Goal: Information Seeking & Learning: Learn about a topic

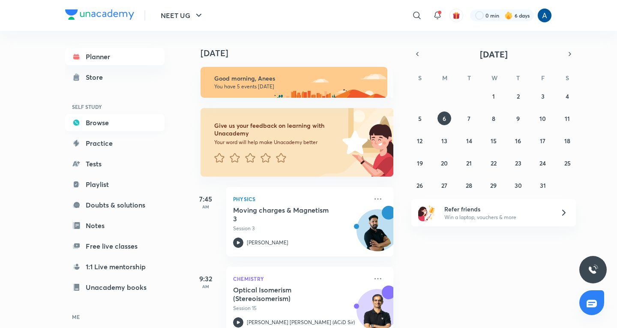
click at [106, 122] on link "Browse" at bounding box center [114, 122] width 99 height 17
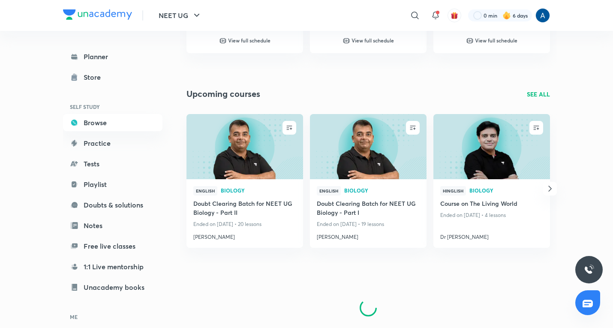
scroll to position [506, 0]
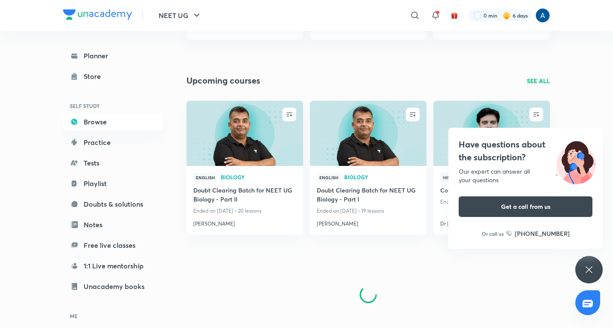
click at [589, 266] on icon at bounding box center [589, 269] width 10 height 10
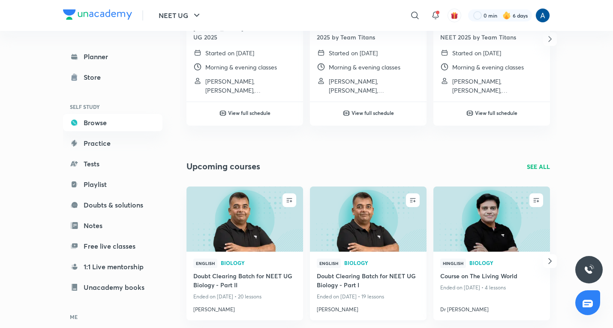
scroll to position [463, 0]
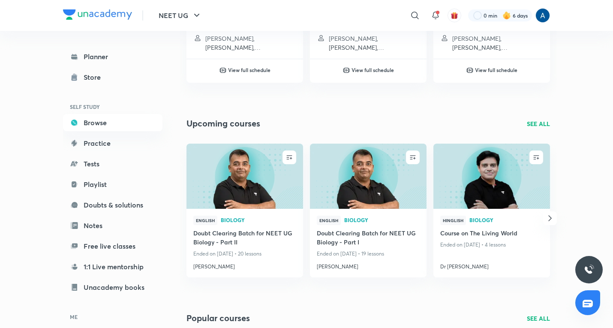
click at [546, 213] on icon "button" at bounding box center [550, 218] width 10 height 10
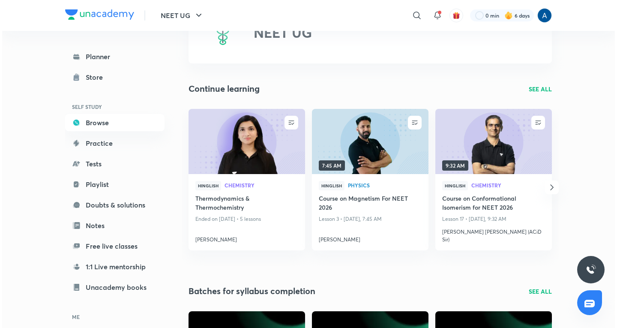
scroll to position [0, 0]
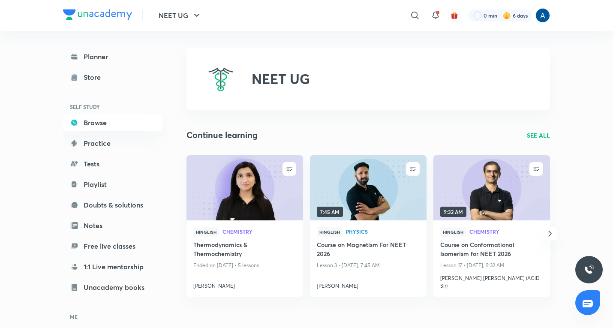
click at [550, 229] on icon "button" at bounding box center [550, 233] width 10 height 10
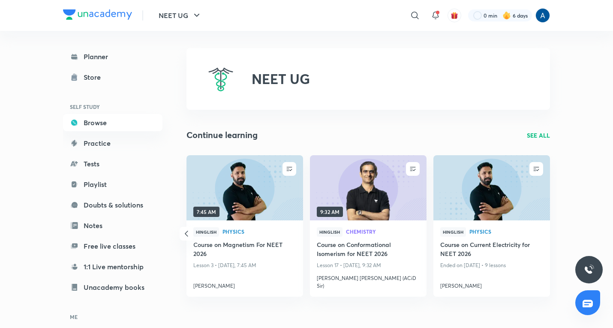
click at [186, 228] on icon "button" at bounding box center [186, 233] width 10 height 10
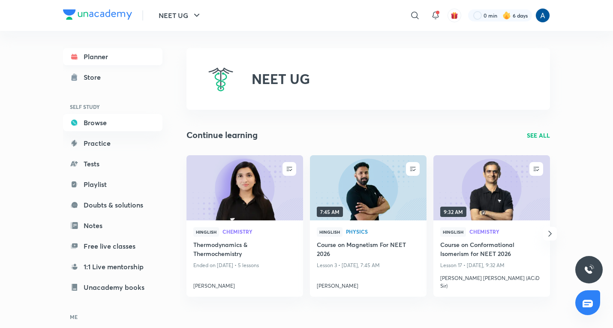
click at [99, 52] on link "Planner" at bounding box center [112, 56] width 99 height 17
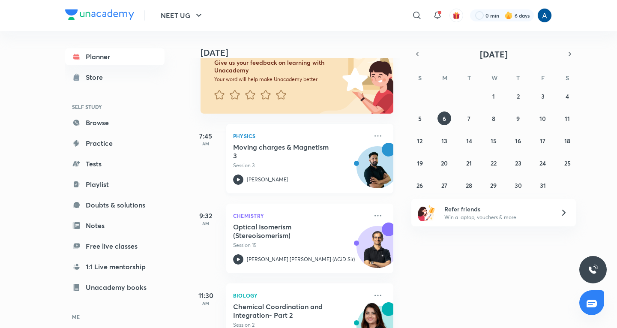
scroll to position [86, 0]
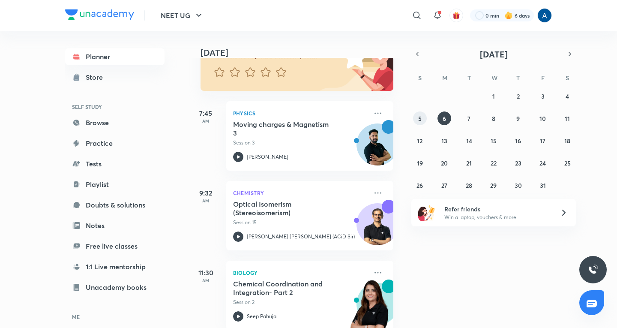
click at [422, 116] on button "5" at bounding box center [420, 118] width 14 height 14
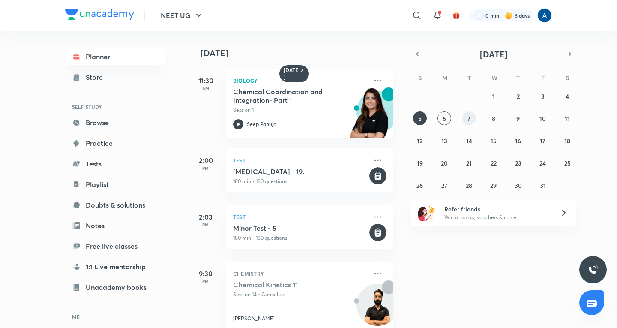
click at [468, 119] on abbr "7" at bounding box center [469, 118] width 3 height 8
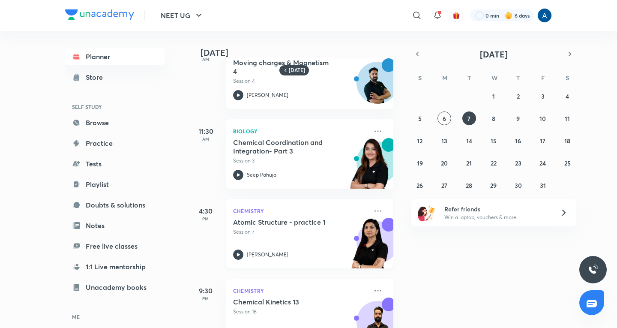
scroll to position [63, 0]
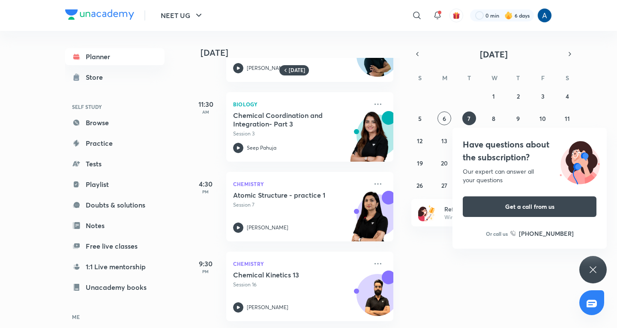
click at [591, 264] on icon at bounding box center [593, 269] width 10 height 10
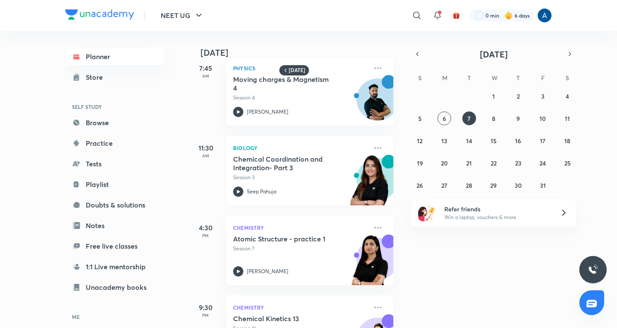
scroll to position [0, 0]
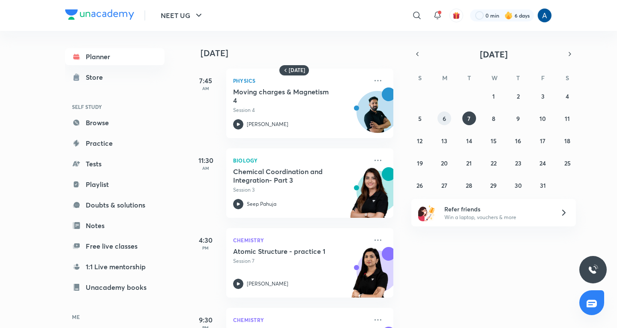
click at [441, 120] on button "6" at bounding box center [445, 118] width 14 height 14
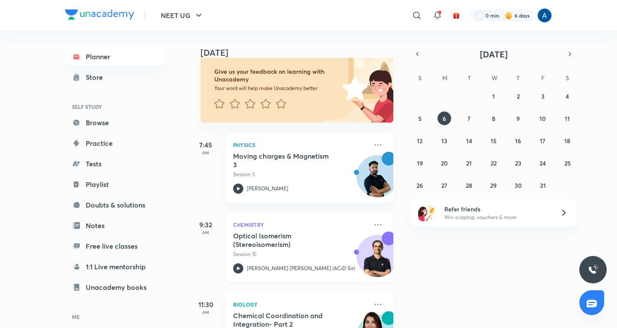
scroll to position [43, 0]
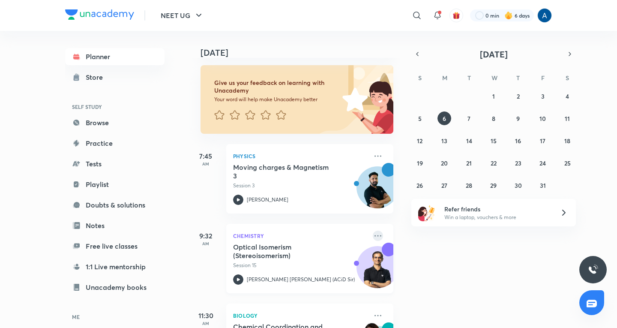
click at [373, 236] on icon at bounding box center [378, 236] width 10 height 10
click at [337, 226] on div "Chemistry Optical Isomerism (Stereoisomerism) Session 15 [PERSON_NAME] [PERSON_…" at bounding box center [309, 258] width 167 height 69
